Goal: Information Seeking & Learning: Learn about a topic

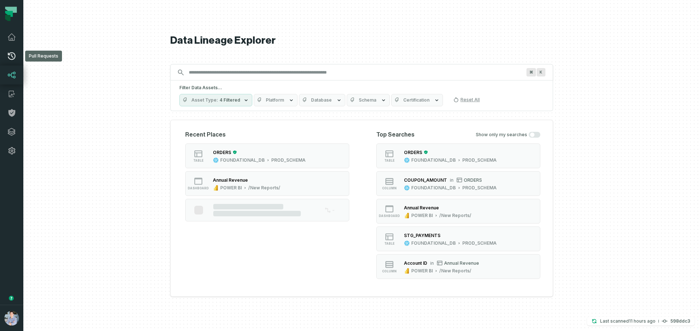
click at [14, 61] on link "Pull Requests" at bounding box center [11, 56] width 23 height 19
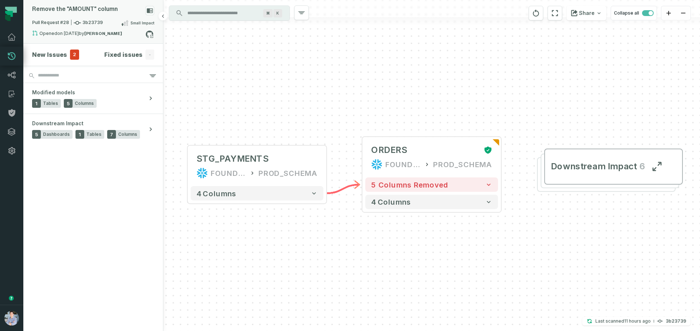
click at [152, 7] on rect at bounding box center [149, 10] width 9 height 9
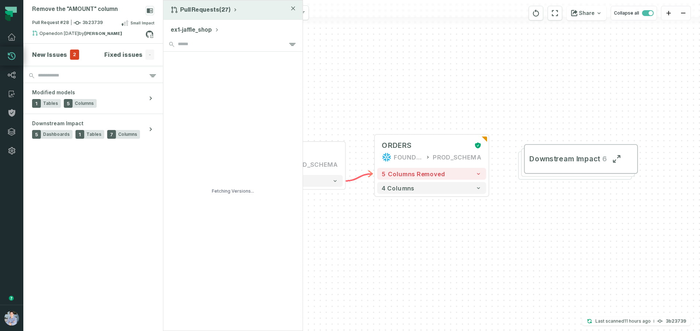
click at [225, 11] on button "Pull Requests (27)" at bounding box center [204, 9] width 67 height 7
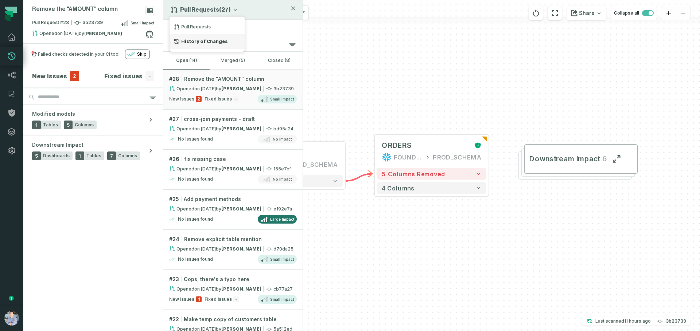
click at [216, 40] on div "History of Changes" at bounding box center [207, 41] width 75 height 15
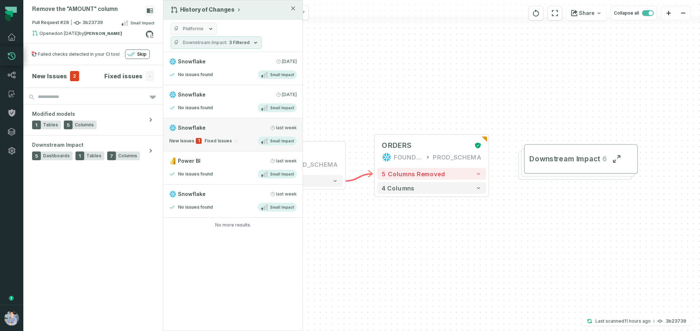
click at [246, 142] on div "New Issues 1 Fixed Issues - Small Impact" at bounding box center [233, 141] width 128 height 9
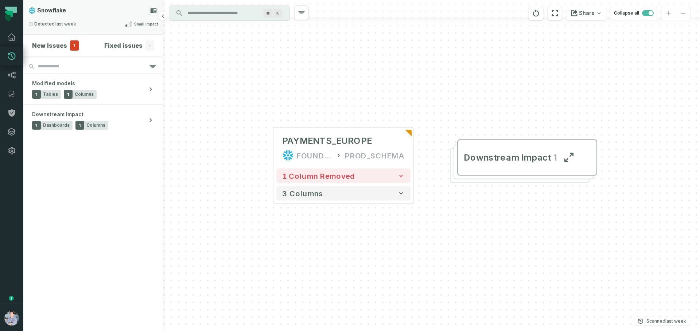
click at [153, 8] on rect at bounding box center [153, 10] width 9 height 9
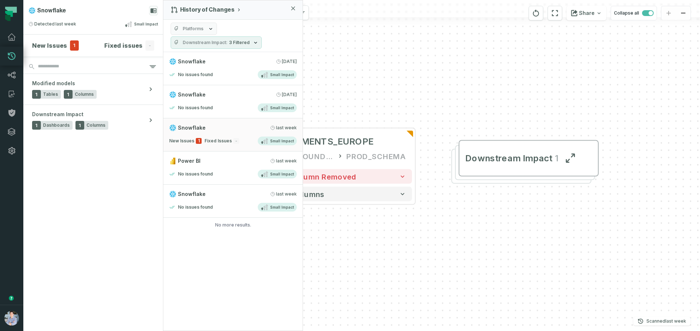
drag, startPoint x: 394, startPoint y: 257, endPoint x: 434, endPoint y: 245, distance: 41.4
click at [429, 249] on div "+ PAYMENTS_EUROPE FOUNDATIONAL_DB PROD_SCHEMA + 1 column removed 3 columns Down…" at bounding box center [431, 165] width 537 height 331
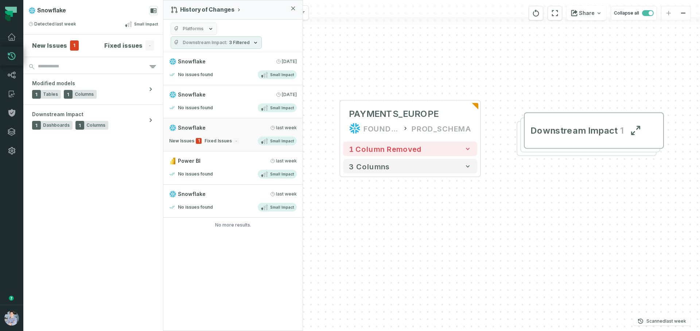
drag, startPoint x: 405, startPoint y: 257, endPoint x: 430, endPoint y: 230, distance: 36.6
click at [432, 236] on div "+ PAYMENTS_EUROPE FOUNDATIONAL_DB PROD_SCHEMA + 1 column removed 3 columns Down…" at bounding box center [431, 165] width 537 height 331
click at [226, 252] on div "History of Changes Platforms Downstream Impact 3 Filtered Snowflake [DATE] 2:00…" at bounding box center [233, 165] width 140 height 331
click at [102, 196] on section "New Issues 1 Fixed issues - Modified models 1 Tables 1 Columns Downstream Impac…" at bounding box center [93, 183] width 140 height 297
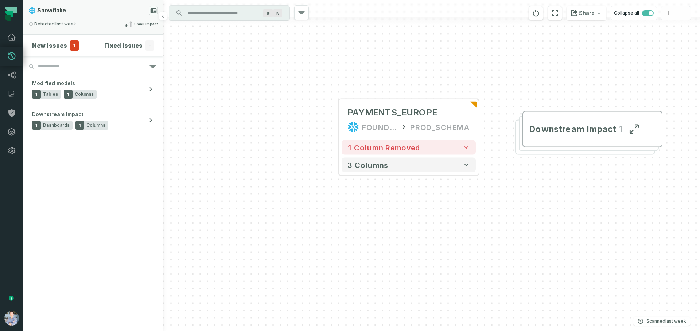
click at [155, 11] on rect at bounding box center [153, 10] width 9 height 9
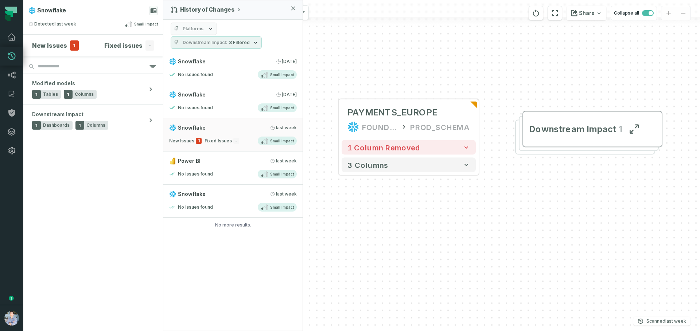
click at [225, 319] on div "History of Changes Platforms Downstream Impact 3 Filtered Snowflake [DATE] 2:00…" at bounding box center [233, 165] width 140 height 331
click at [247, 155] on link "Power BI [DATE] 6:31:10 PM No issues found Small Impact" at bounding box center [232, 168] width 139 height 33
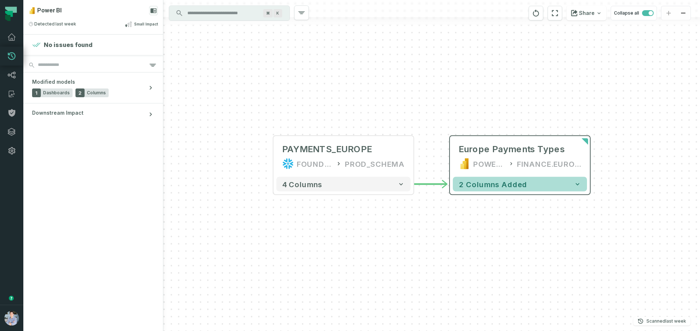
click at [517, 179] on button "2 columns added" at bounding box center [520, 184] width 134 height 15
click at [518, 180] on span "2 columns added" at bounding box center [493, 184] width 69 height 9
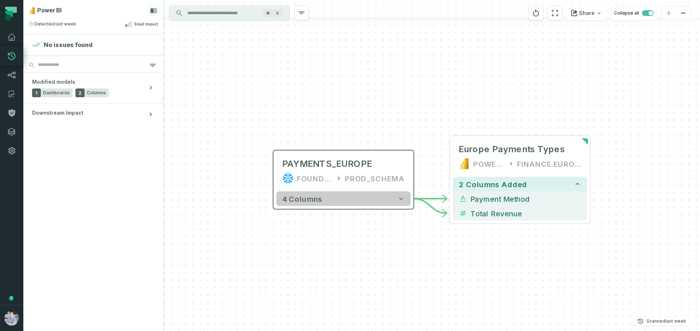
click at [342, 202] on button "4 columns" at bounding box center [343, 199] width 134 height 15
click at [346, 197] on button "4 columns" at bounding box center [343, 198] width 134 height 15
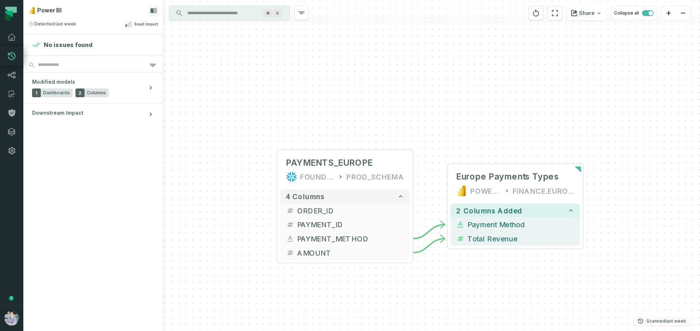
click at [660, 321] on p "Scanned [DATE] 3:31:10 PM" at bounding box center [666, 321] width 40 height 7
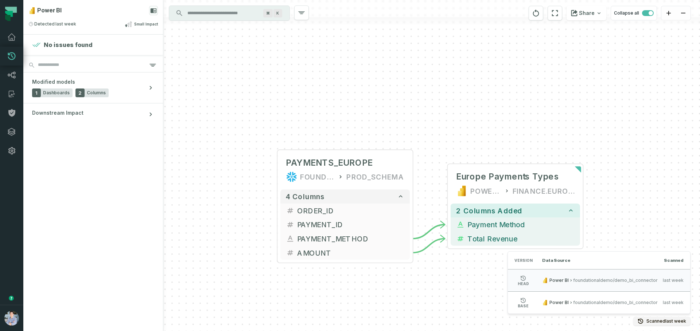
drag, startPoint x: 638, startPoint y: 168, endPoint x: 636, endPoint y: 149, distance: 19.0
click at [638, 167] on div "+ PAYMENTS_EUROPE FOUNDATIONAL_DB PROD_SCHEMA - 4 columns + ORDER_ID + PAYMENT_…" at bounding box center [431, 165] width 537 height 331
drag, startPoint x: 104, startPoint y: 197, endPoint x: 105, endPoint y: 156, distance: 41.2
click at [103, 195] on section "No issues found Modified models 1 Dashboards 2 Columns Downstream Impact" at bounding box center [93, 183] width 140 height 297
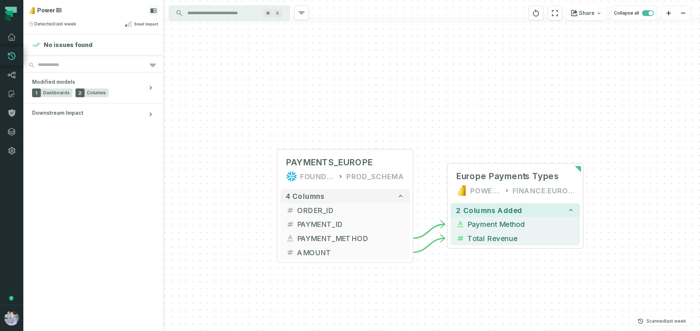
click at [499, 93] on div "+ PAYMENTS_EUROPE FOUNDATIONAL_DB PROD_SCHEMA - 4 columns + ORDER_ID + PAYMENT_…" at bounding box center [431, 165] width 537 height 331
